Goal: Ask a question: Seek information or help from site administrators or community

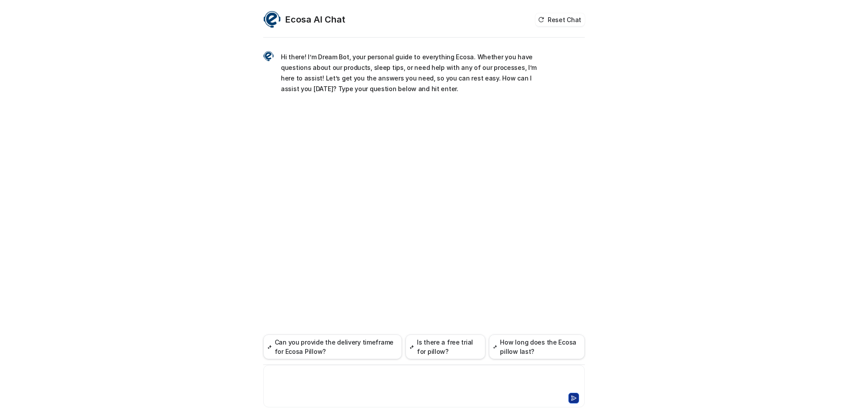
click at [422, 386] on div at bounding box center [424, 380] width 317 height 20
paste div
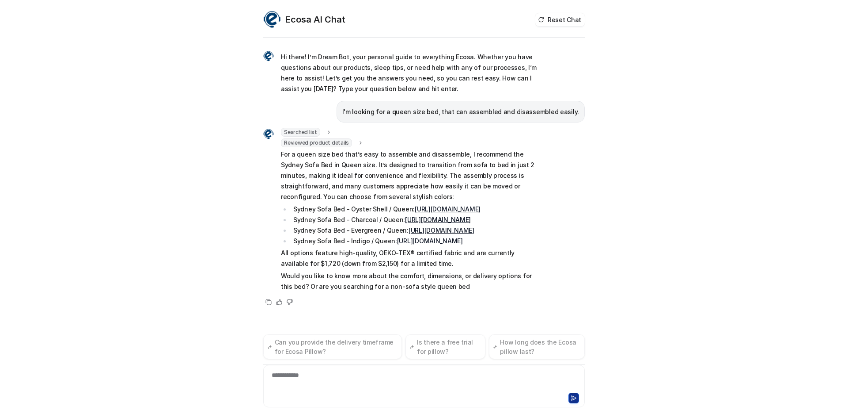
scroll to position [8, 0]
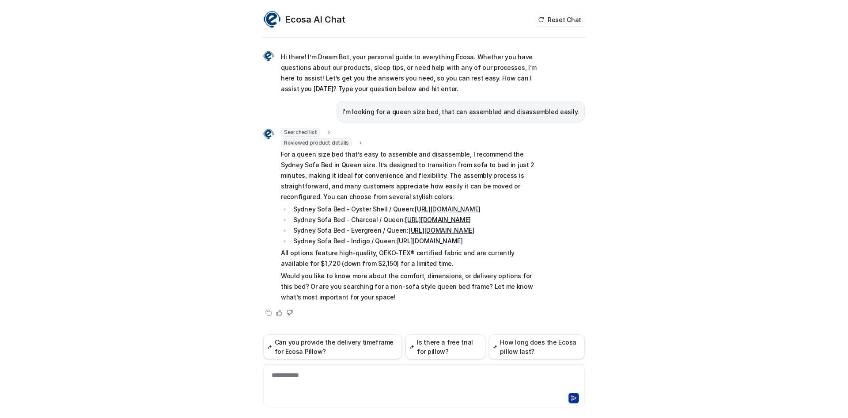
click at [366, 378] on div "**********" at bounding box center [424, 380] width 317 height 20
click at [357, 375] on div "**********" at bounding box center [424, 380] width 317 height 20
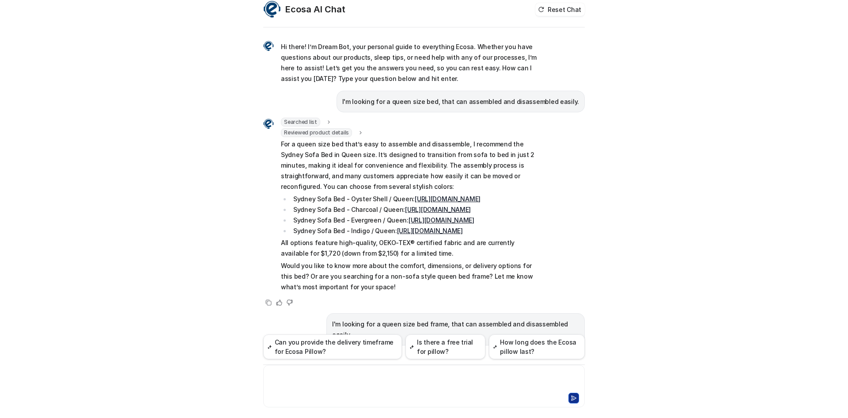
scroll to position [0, 0]
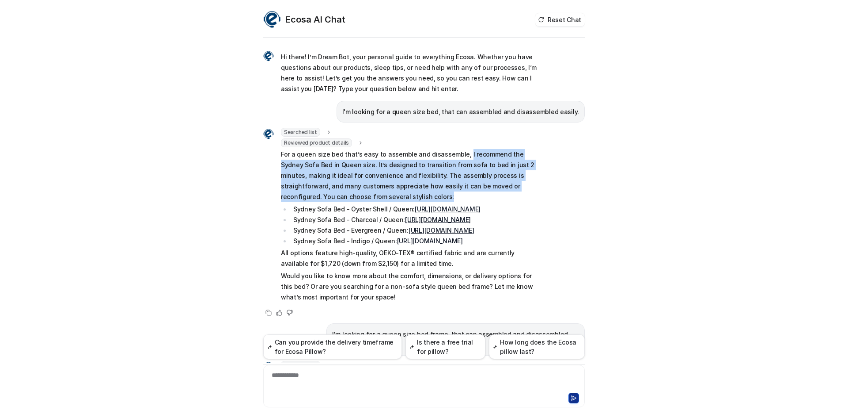
drag, startPoint x: 457, startPoint y: 154, endPoint x: 458, endPoint y: 193, distance: 38.9
click at [458, 193] on p "For a queen size bed that’s easy to assemble and disassemble, I recommend the S…" at bounding box center [410, 175] width 259 height 53
copy p "I recommend the Sydney Sofa Bed in Queen size. It’s designed to transition from…"
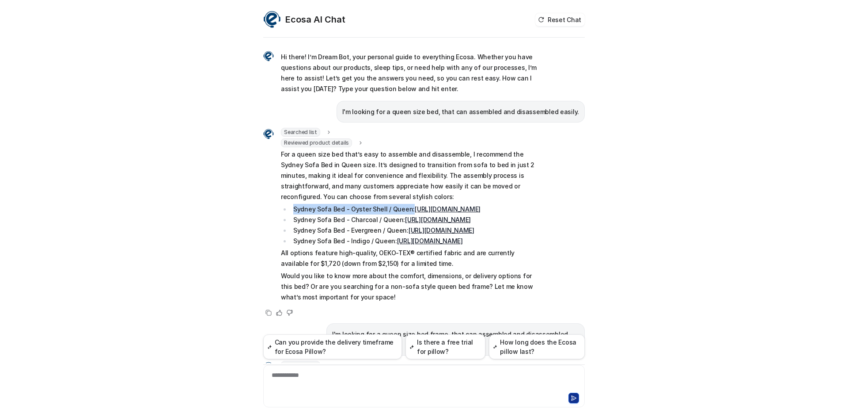
drag, startPoint x: 290, startPoint y: 208, endPoint x: 404, endPoint y: 212, distance: 114.5
click at [404, 212] on li "Sydney Sofa Bed - Oyster Shell / Queen: [URL][DOMAIN_NAME]" at bounding box center [415, 209] width 249 height 11
copy li "Sydney Sofa Bed - Oyster Shell / Queen:"
click at [486, 225] on li "Sydney Sofa Bed - Charcoal / Queen: [URL][DOMAIN_NAME]" at bounding box center [415, 219] width 249 height 11
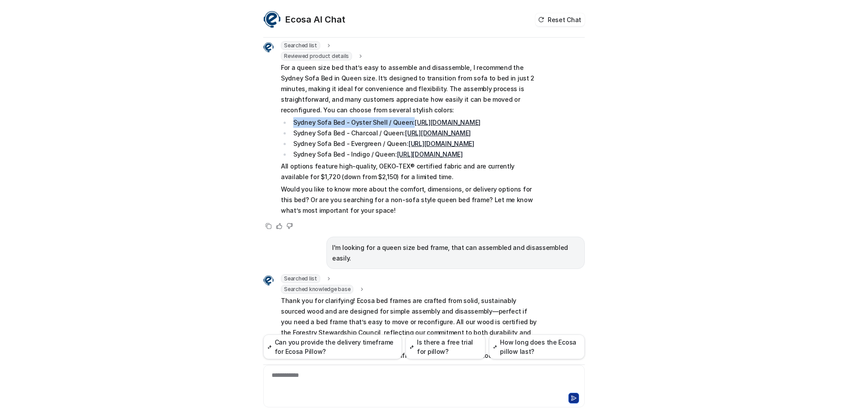
scroll to position [88, 0]
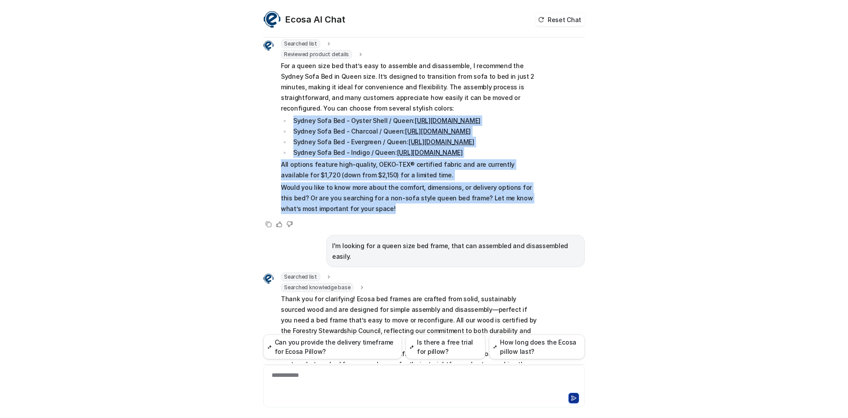
drag, startPoint x: 288, startPoint y: 120, endPoint x: 437, endPoint y: 250, distance: 197.9
click at [437, 214] on span "For a queen size bed that’s easy to assemble and disassemble, I recommend the S…" at bounding box center [410, 137] width 259 height 153
copy span "Sydney Sofa Bed - Oyster Shell / Queen: [URL][DOMAIN_NAME] [GEOGRAPHIC_DATA] So…"
click at [291, 214] on p "Would you like to know more about the comfort, dimensions, or delivery options …" at bounding box center [410, 198] width 259 height 32
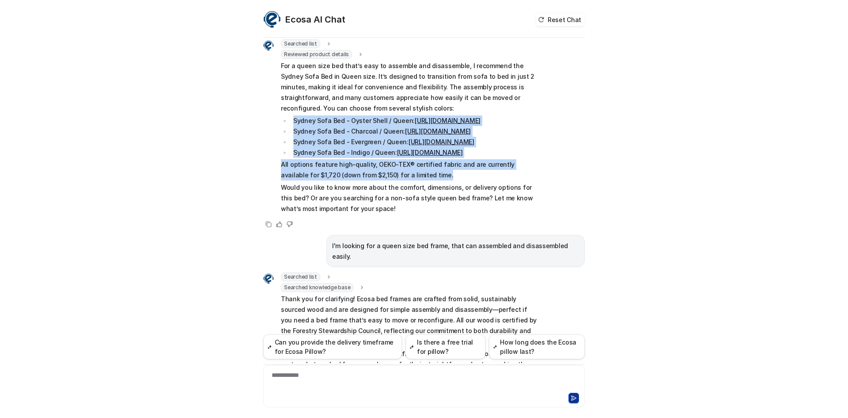
drag, startPoint x: 290, startPoint y: 120, endPoint x: 481, endPoint y: 214, distance: 213.2
click at [481, 214] on span "For a queen size bed that’s easy to assemble and disassemble, I recommend the S…" at bounding box center [410, 137] width 259 height 153
copy span "Sydney Sofa Bed - Oyster Shell / Queen: [URL][DOMAIN_NAME] [GEOGRAPHIC_DATA] So…"
